Goal: Transaction & Acquisition: Purchase product/service

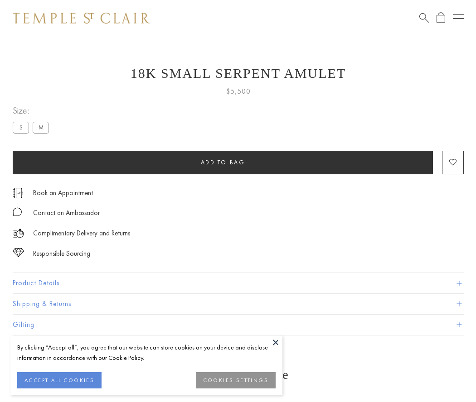
scroll to position [15, 0]
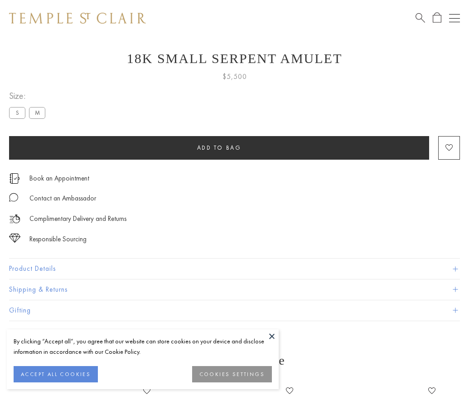
click at [219, 147] on span "Add to bag" at bounding box center [219, 148] width 44 height 8
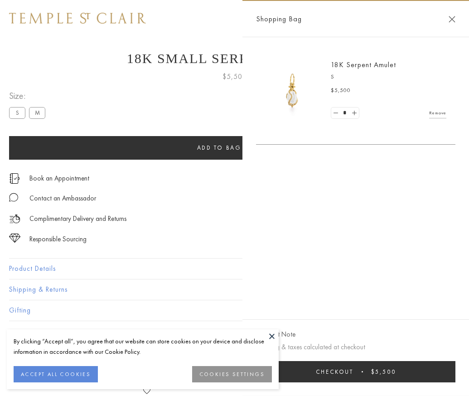
click at [456, 378] on button "Checkout $5,500" at bounding box center [355, 371] width 199 height 21
